Goal: Register for event/course

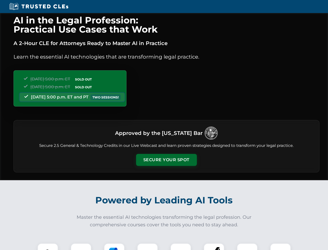
click at [166, 160] on button "Secure Your Spot" at bounding box center [166, 160] width 61 height 12
click at [48, 246] on img at bounding box center [47, 253] width 15 height 15
click at [81, 246] on div at bounding box center [81, 253] width 21 height 21
